Goal: Transaction & Acquisition: Purchase product/service

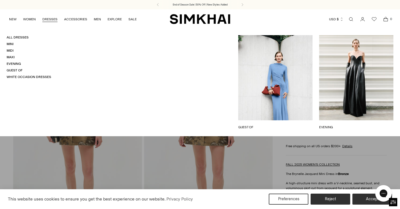
click at [53, 17] on link "DRESSES" at bounding box center [49, 19] width 15 height 12
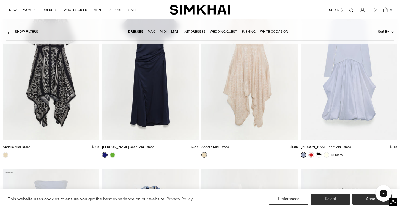
scroll to position [5586, 0]
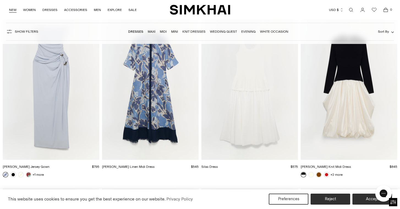
click at [11, 10] on link "NEW" at bounding box center [12, 10] width 7 height 12
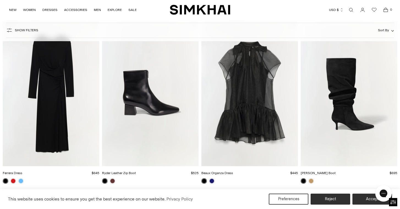
scroll to position [923, 0]
click at [203, 179] on link at bounding box center [203, 180] width 5 height 5
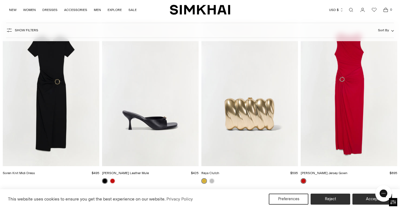
scroll to position [9072, 0]
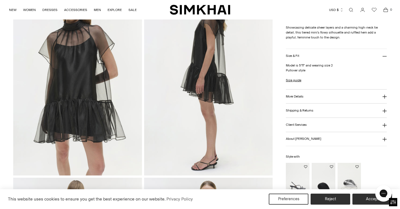
scroll to position [403, 0]
